Goal: Information Seeking & Learning: Check status

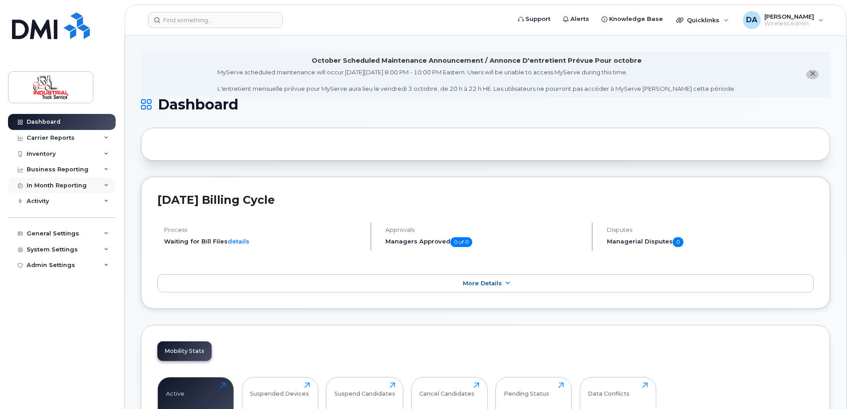
click at [46, 185] on div "In Month Reporting" at bounding box center [57, 185] width 60 height 7
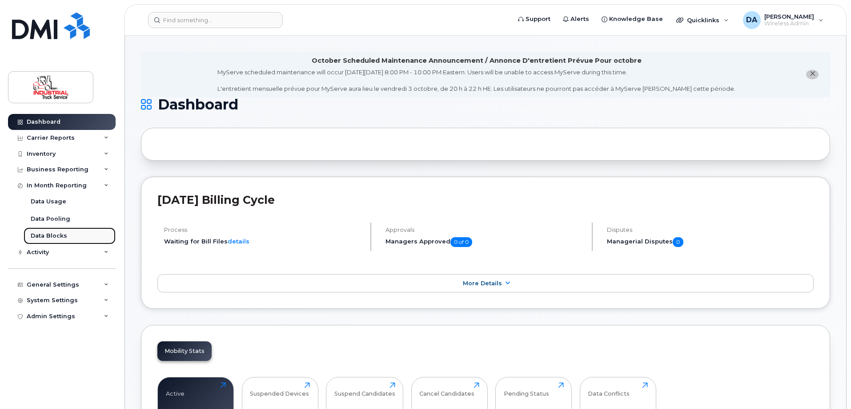
click at [50, 236] on div "Data Blocks" at bounding box center [49, 236] width 36 height 8
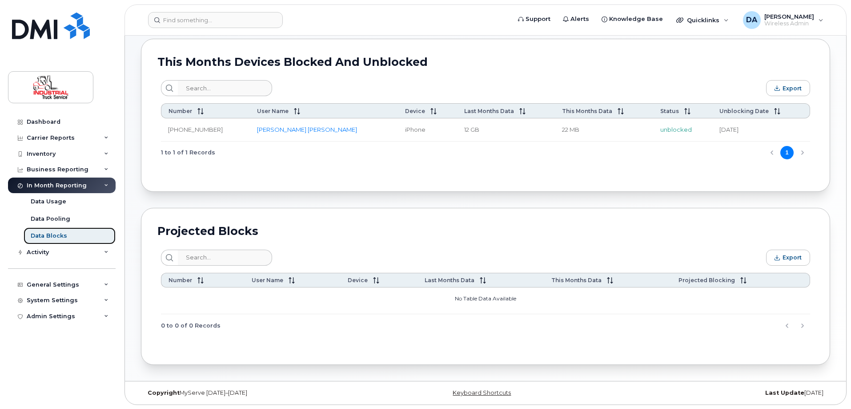
scroll to position [89, 0]
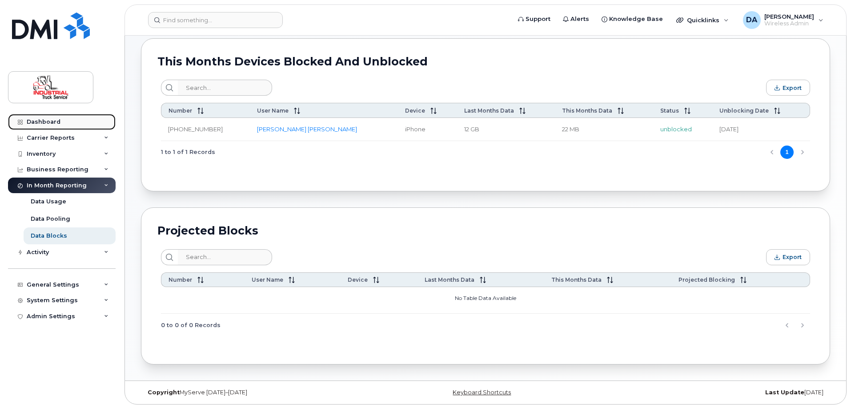
click at [54, 120] on div "Dashboard" at bounding box center [44, 121] width 34 height 7
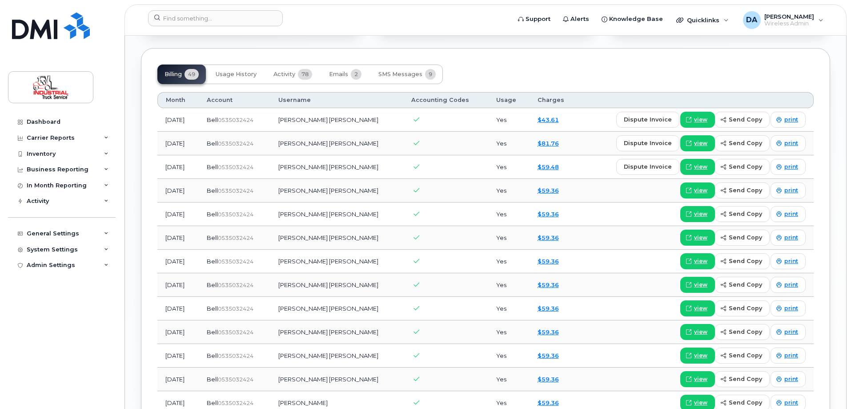
scroll to position [578, 0]
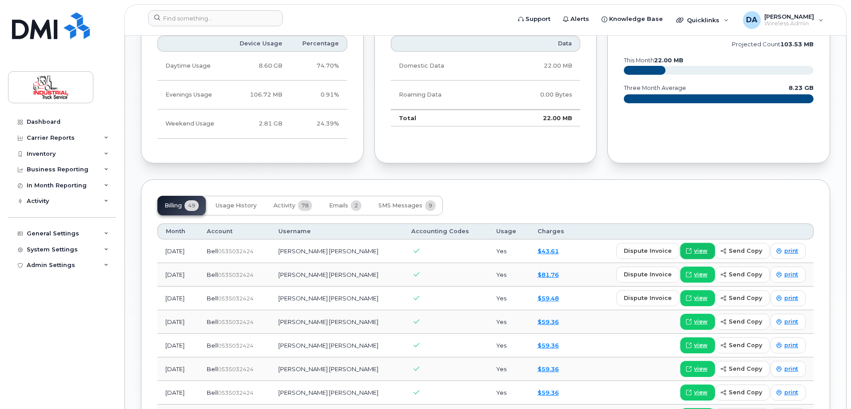
click at [699, 251] on span "view" at bounding box center [700, 251] width 13 height 8
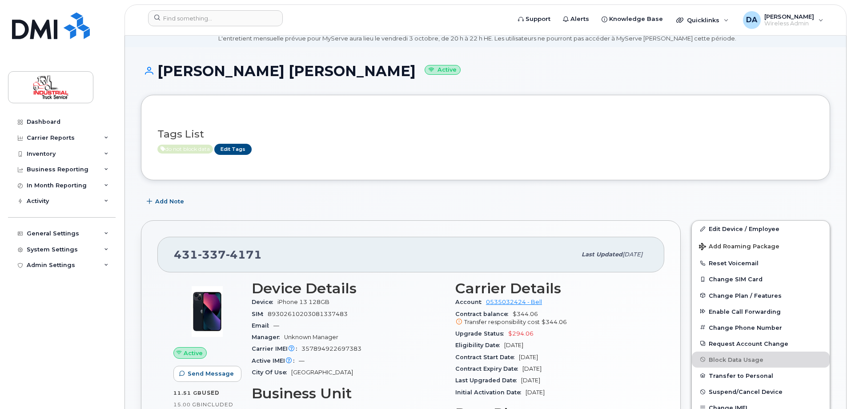
scroll to position [0, 0]
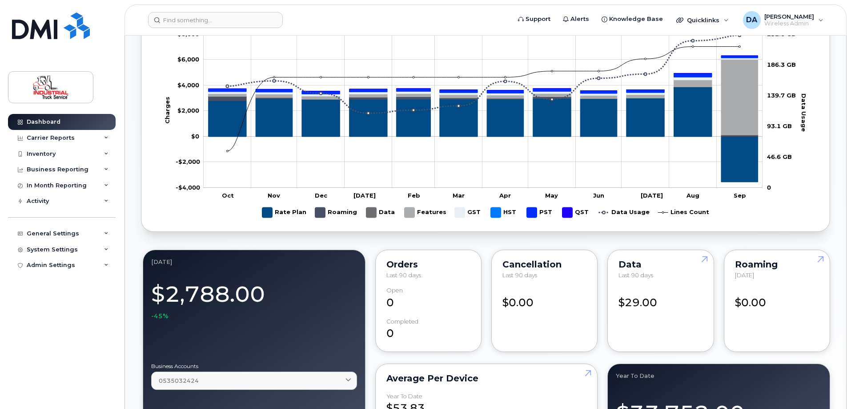
scroll to position [489, 0]
